Goal: Book appointment/travel/reservation

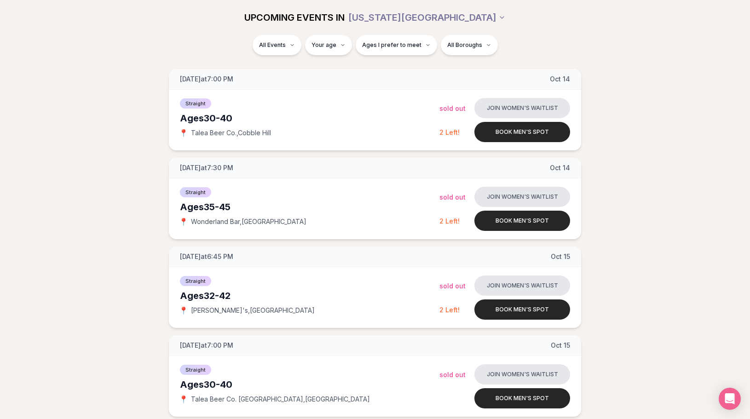
scroll to position [924, 0]
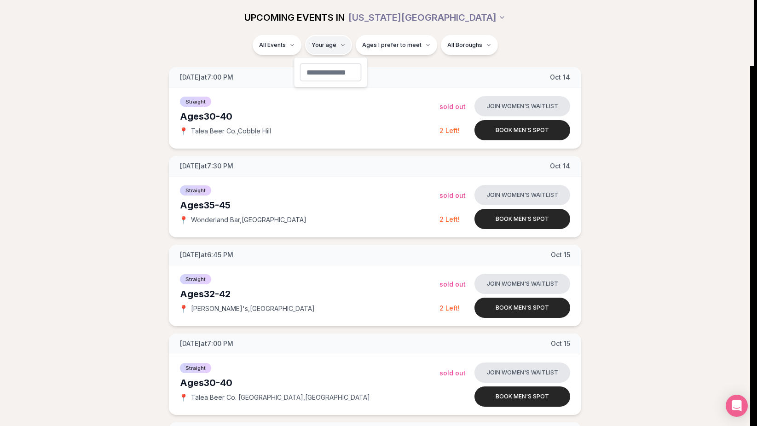
type input "*"
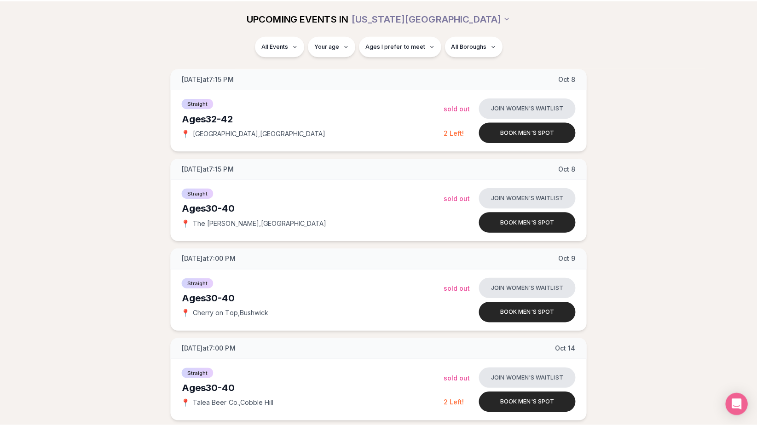
scroll to position [648, 0]
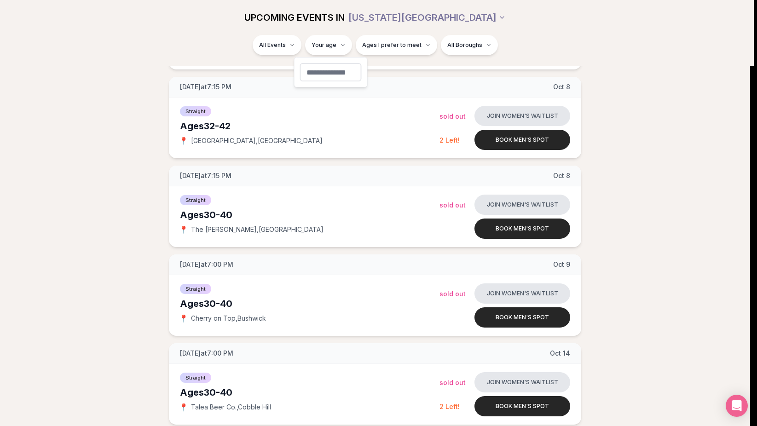
type input "**"
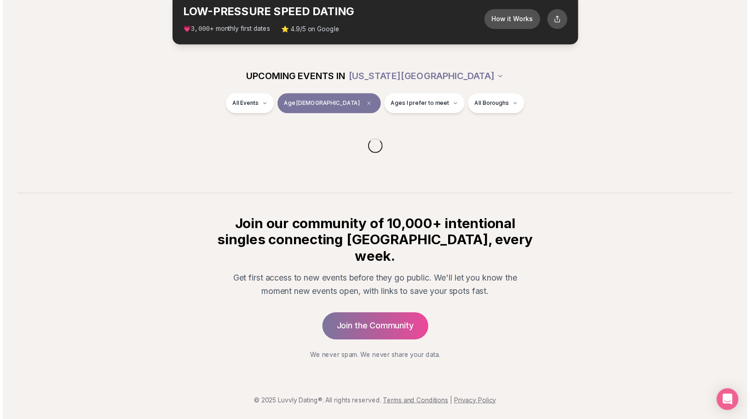
scroll to position [38, 0]
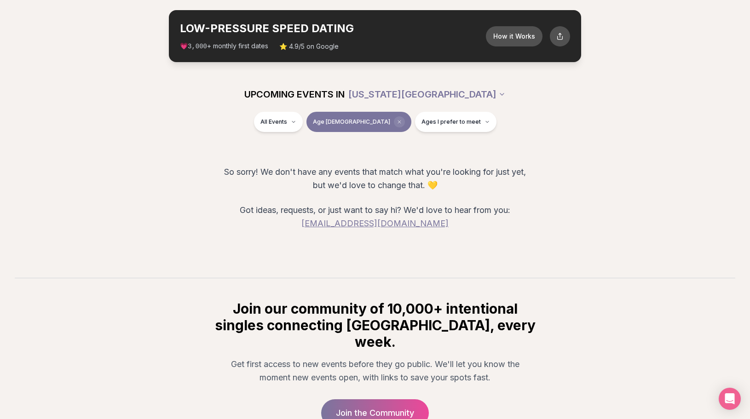
click at [394, 121] on span "Clear age" at bounding box center [399, 121] width 11 height 11
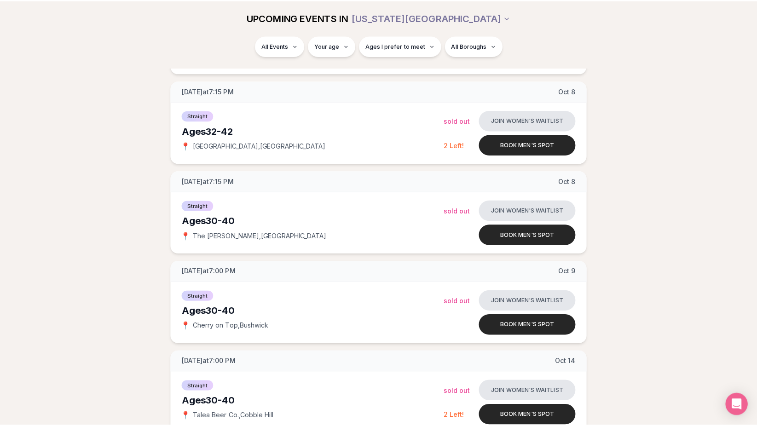
scroll to position [664, 0]
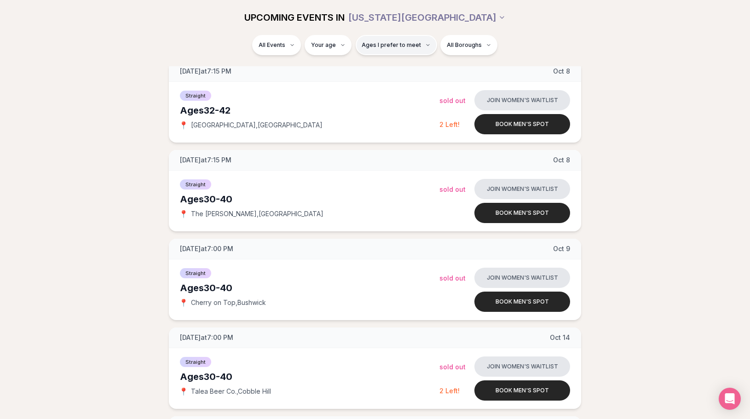
click at [373, 45] on span "Ages I prefer to meet" at bounding box center [391, 44] width 59 height 7
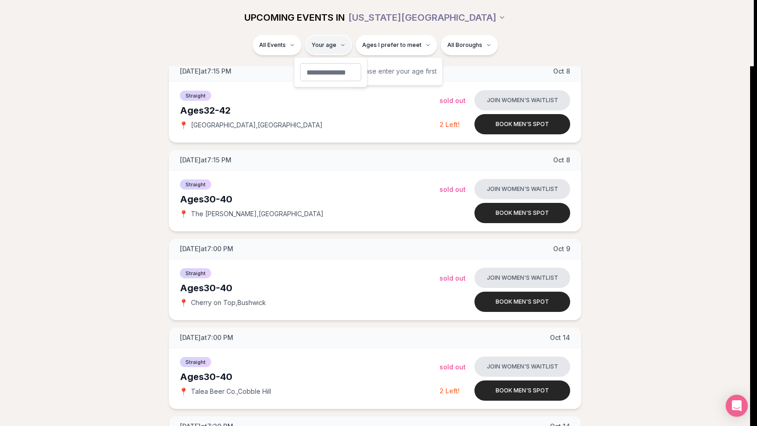
type input "**"
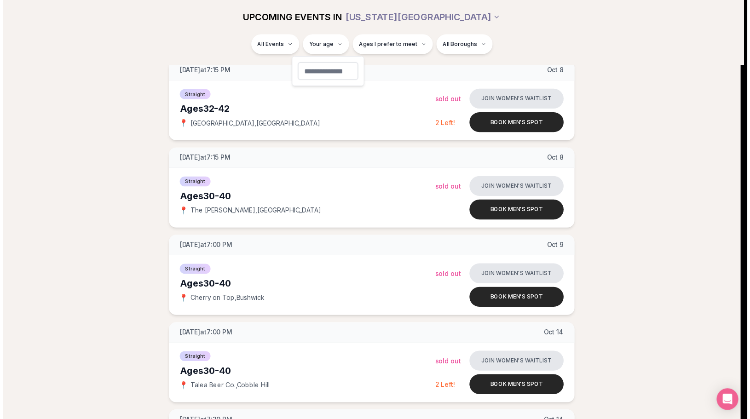
scroll to position [38, 0]
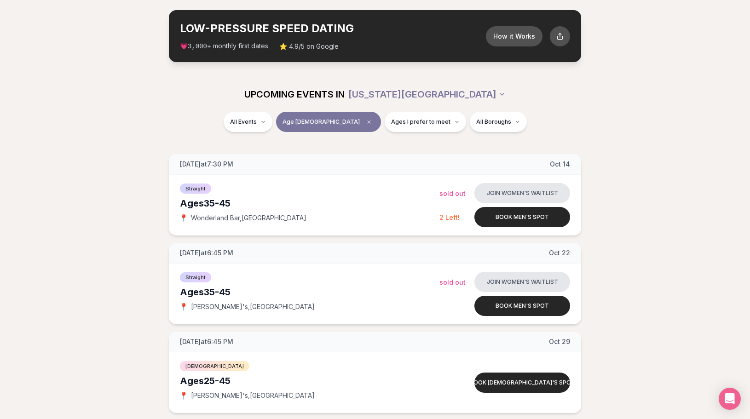
click at [638, 161] on div "Tuesday at 7:30 PM Oct 14 Ages 35-45 Straight 📍 Wonderland Bar , East Village J…" at bounding box center [375, 283] width 720 height 259
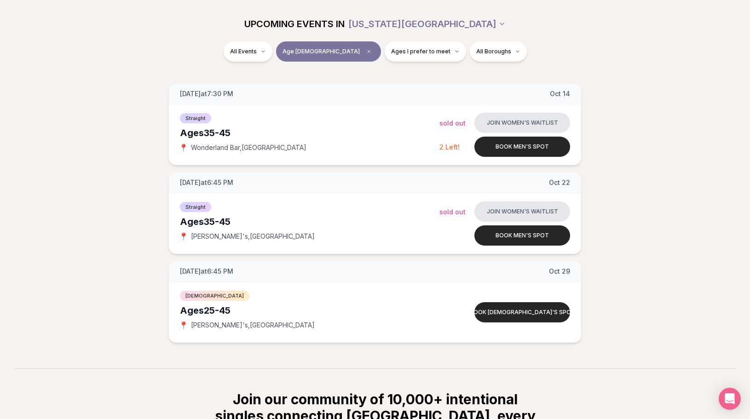
scroll to position [112, 0]
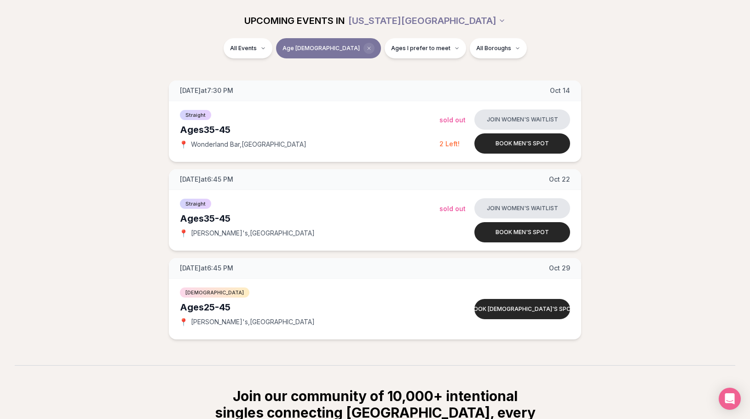
click at [367, 48] on icon "Clear age" at bounding box center [368, 48] width 3 height 3
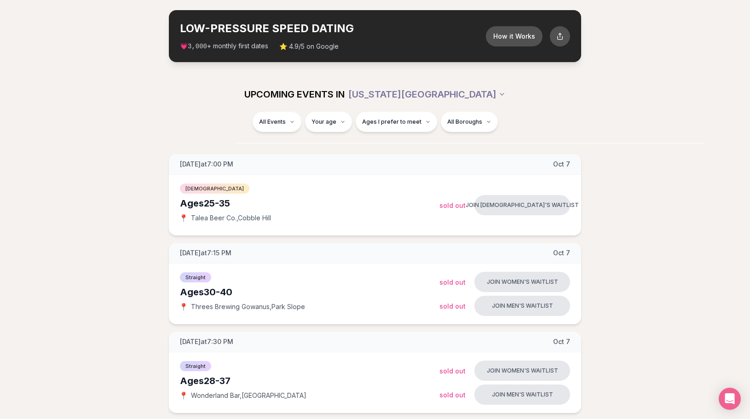
click at [716, 114] on div "All Events Your age Ages I prefer to meet All Boroughs" at bounding box center [375, 127] width 750 height 31
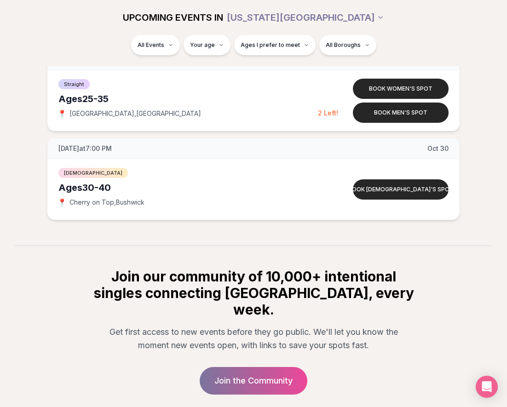
scroll to position [2810, 0]
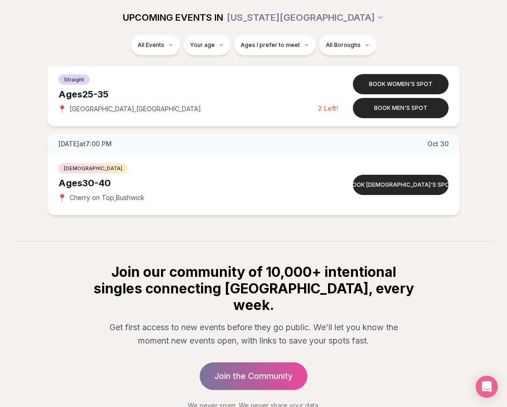
click at [499, 275] on section "Join our community of 10,000+ intentional singles connecting IRL, every week. G…" at bounding box center [253, 325] width 507 height 169
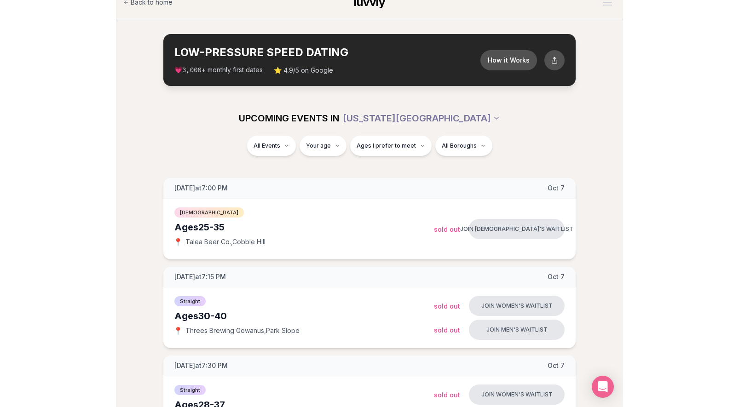
scroll to position [0, 0]
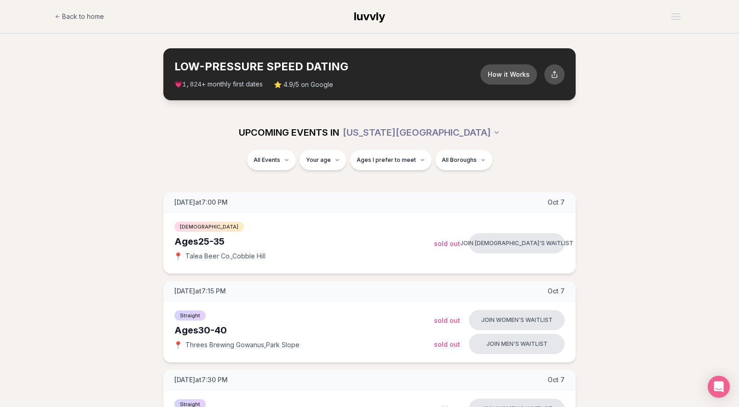
click at [655, 98] on section "LOW-PRESSURE SPEED DATING How it Works 💗 1,824 + monthly first dates ⭐ 4.9/5 on…" at bounding box center [369, 74] width 739 height 81
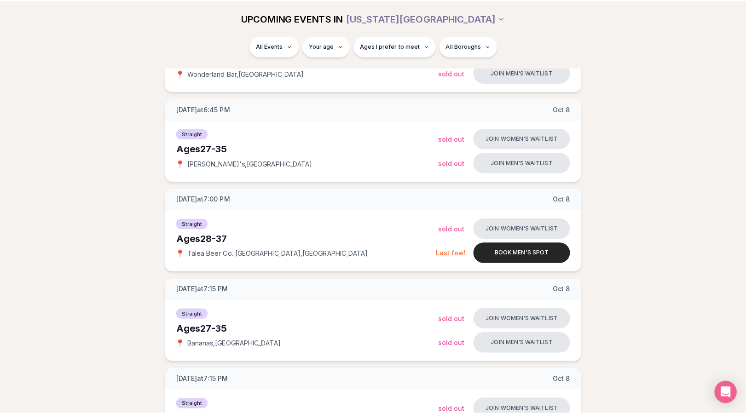
scroll to position [368, 0]
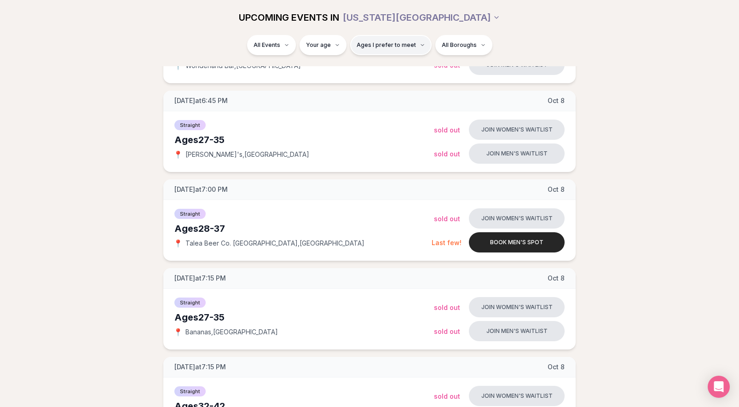
click at [369, 49] on button "Ages I prefer to meet" at bounding box center [390, 45] width 81 height 20
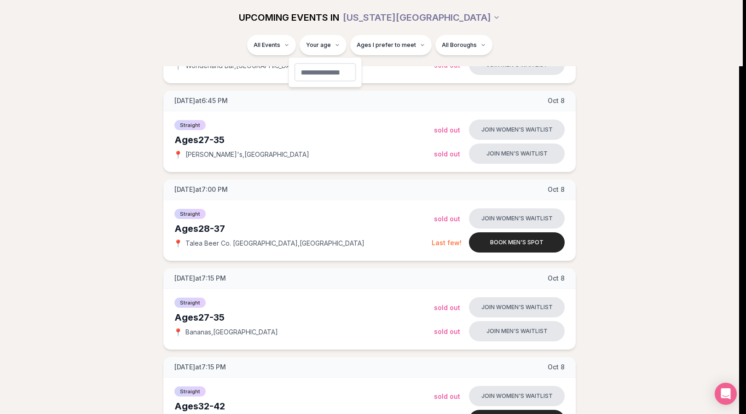
type input "**"
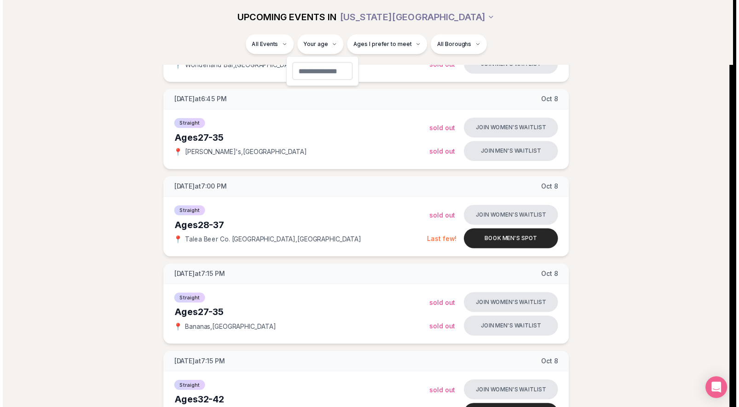
scroll to position [50, 0]
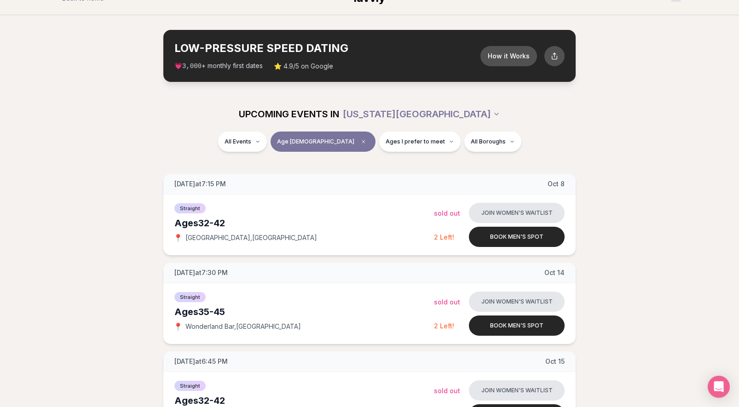
scroll to position [0, 0]
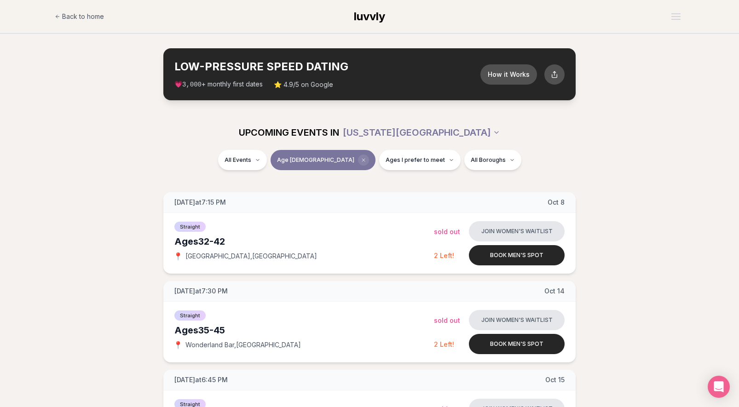
click at [362, 159] on icon "Clear age" at bounding box center [363, 160] width 3 height 3
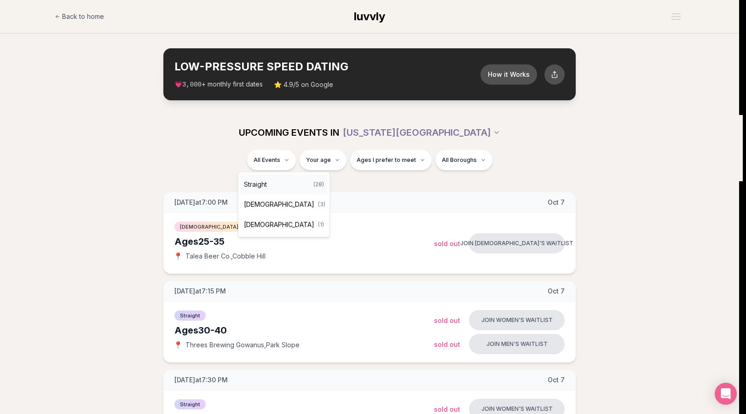
click at [269, 184] on div "Straight ( 28 )" at bounding box center [283, 184] width 87 height 20
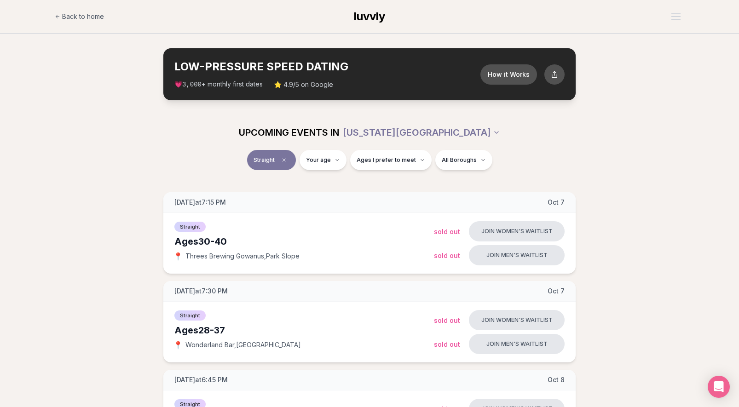
click at [624, 128] on div "UPCOMING EVENTS IN [US_STATE][GEOGRAPHIC_DATA]" at bounding box center [369, 132] width 515 height 20
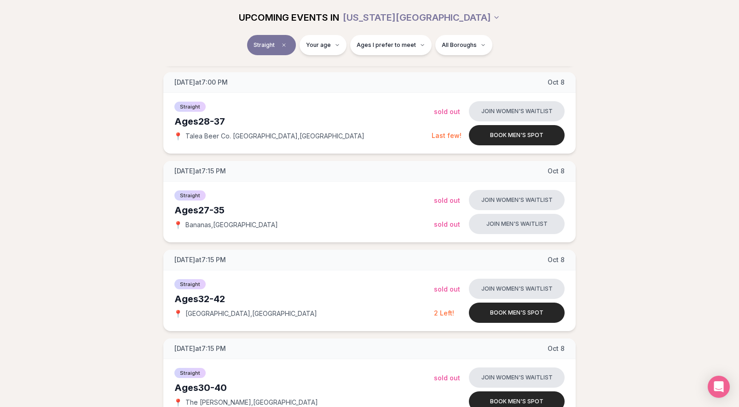
scroll to position [405, 0]
